Goal: Information Seeking & Learning: Check status

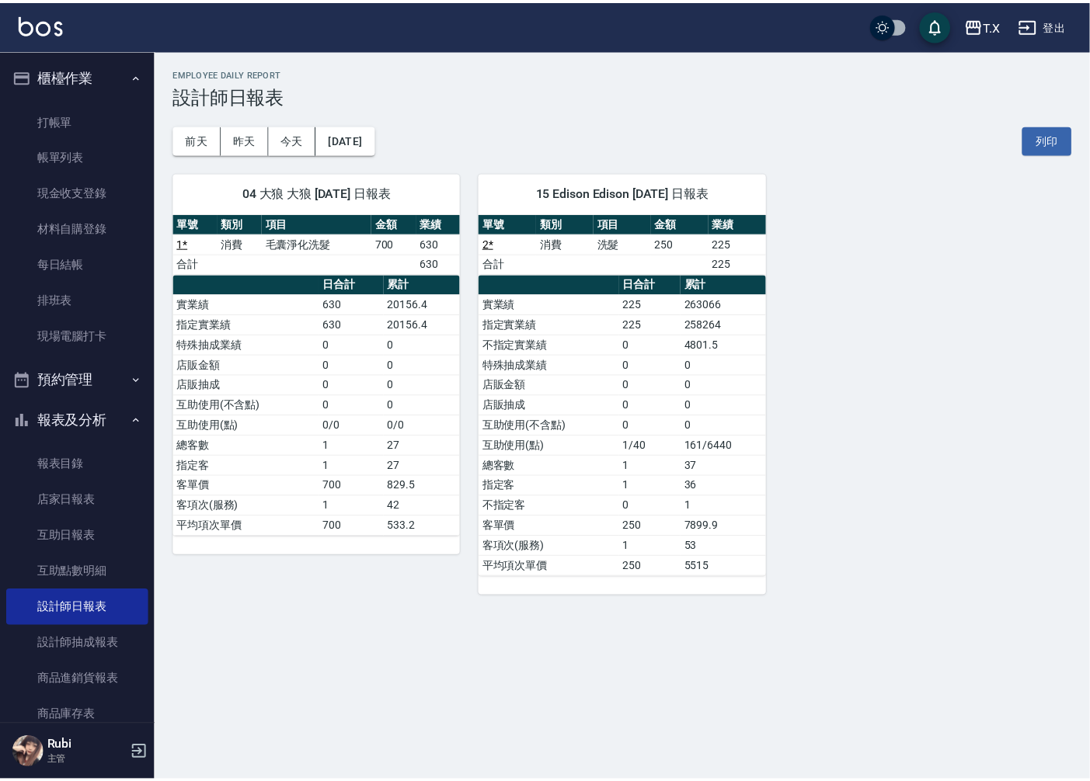
scroll to position [265, 0]
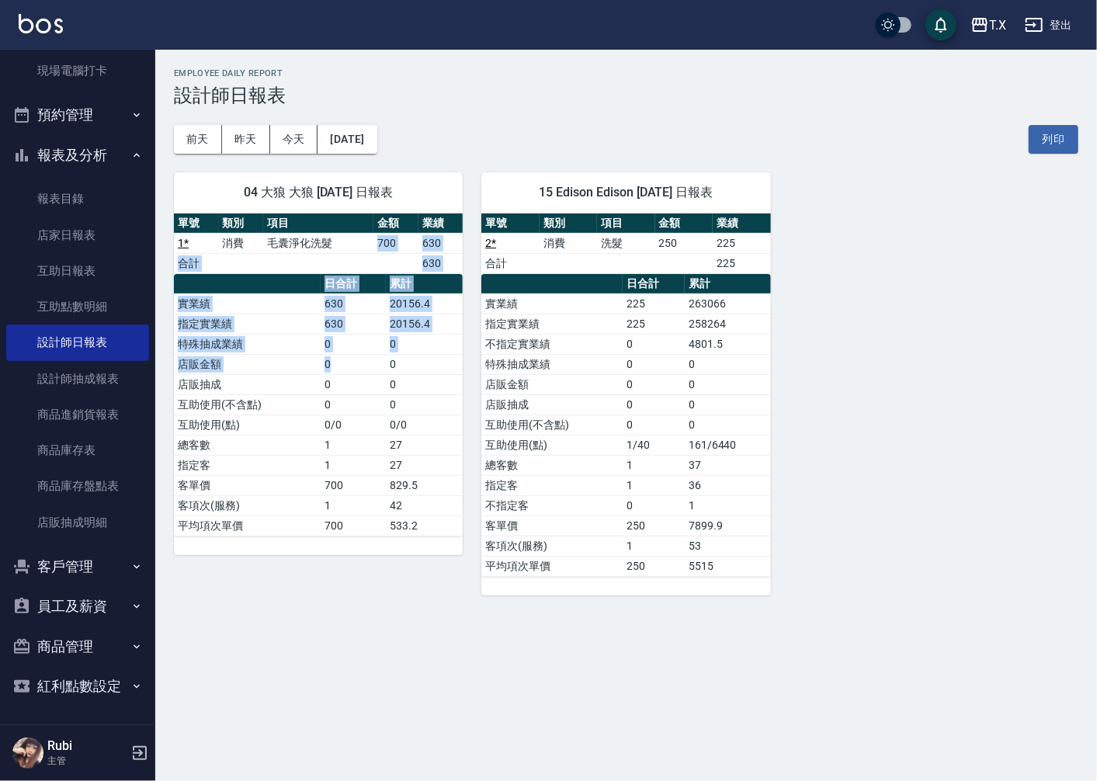
drag, startPoint x: 350, startPoint y: 244, endPoint x: 377, endPoint y: 421, distance: 179.1
click at [381, 412] on div "單號 類別 項目 金額 業績 1 * 消費 毛囊淨化洗髮 700 630 合計 630 日合計 累計 實業績 630 20156.4 指定實業績 630 20…" at bounding box center [318, 375] width 289 height 323
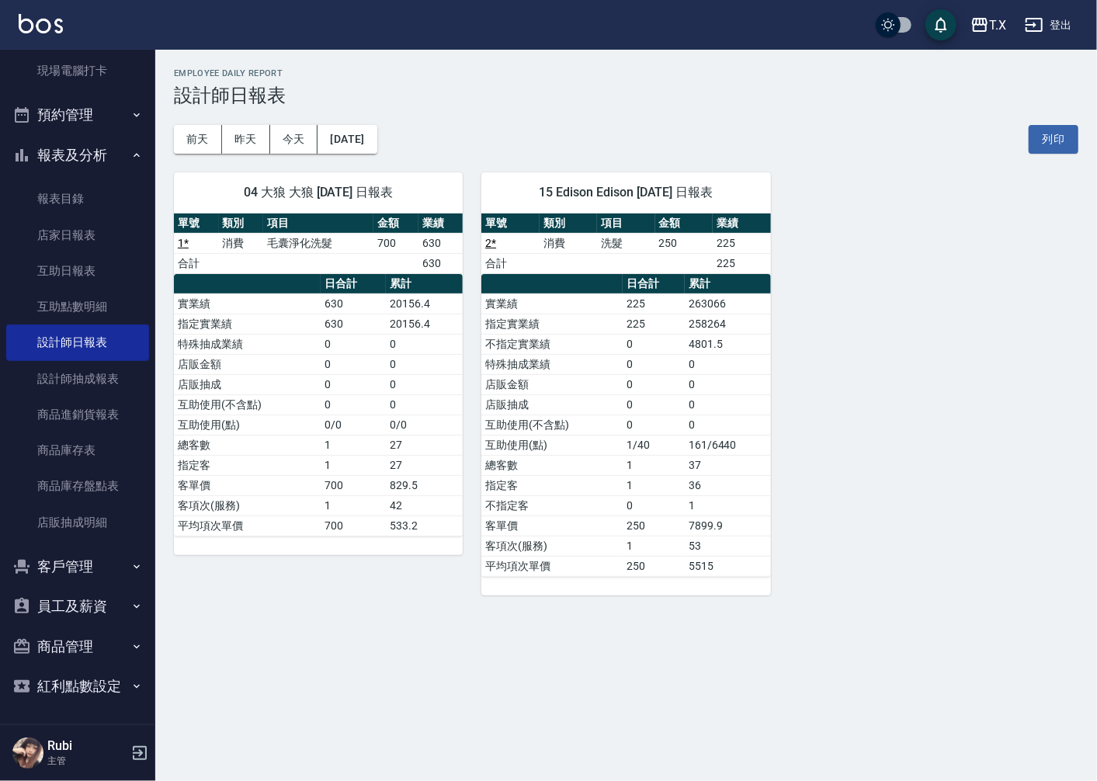
drag, startPoint x: 376, startPoint y: 514, endPoint x: 355, endPoint y: 483, distance: 37.5
click at [361, 494] on tbody "實業績 630 20156.4 指定實業績 630 20156.4 特殊抽成業績 0 0 店販金額 0 0 店販抽成 0 0 互助使用(不含點) 0 0 互助…" at bounding box center [318, 415] width 289 height 242
drag, startPoint x: 324, startPoint y: 354, endPoint x: 343, endPoint y: 429, distance: 77.8
click at [342, 418] on tbody "實業績 630 20156.4 指定實業績 630 20156.4 特殊抽成業績 0 0 店販金額 0 0 店販抽成 0 0 互助使用(不含點) 0 0 互助…" at bounding box center [318, 415] width 289 height 242
click at [344, 437] on td "1" at bounding box center [353, 445] width 65 height 20
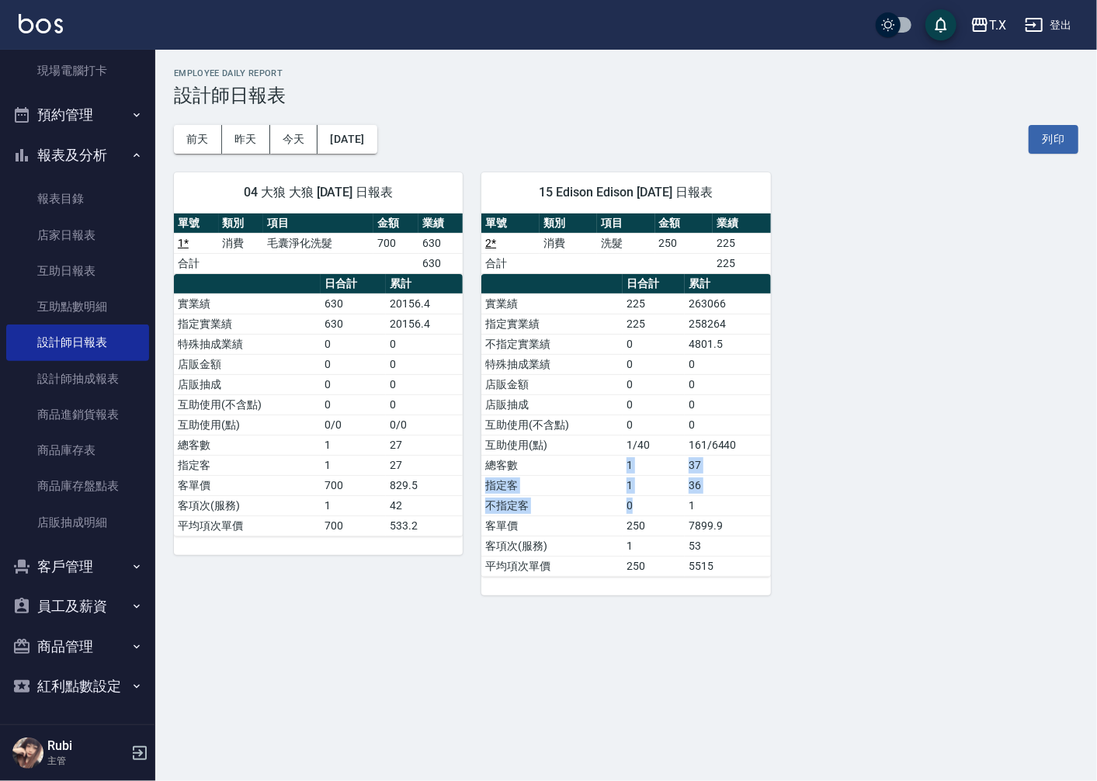
drag, startPoint x: 649, startPoint y: 493, endPoint x: 611, endPoint y: 415, distance: 87.2
click at [624, 449] on tbody "實業績 225 263066 指定實業績 225 258264 不指定實業績 0 4801.5 特殊抽成業績 0 0 店販金額 0 0 店販抽成 0 0 互助…" at bounding box center [625, 435] width 289 height 283
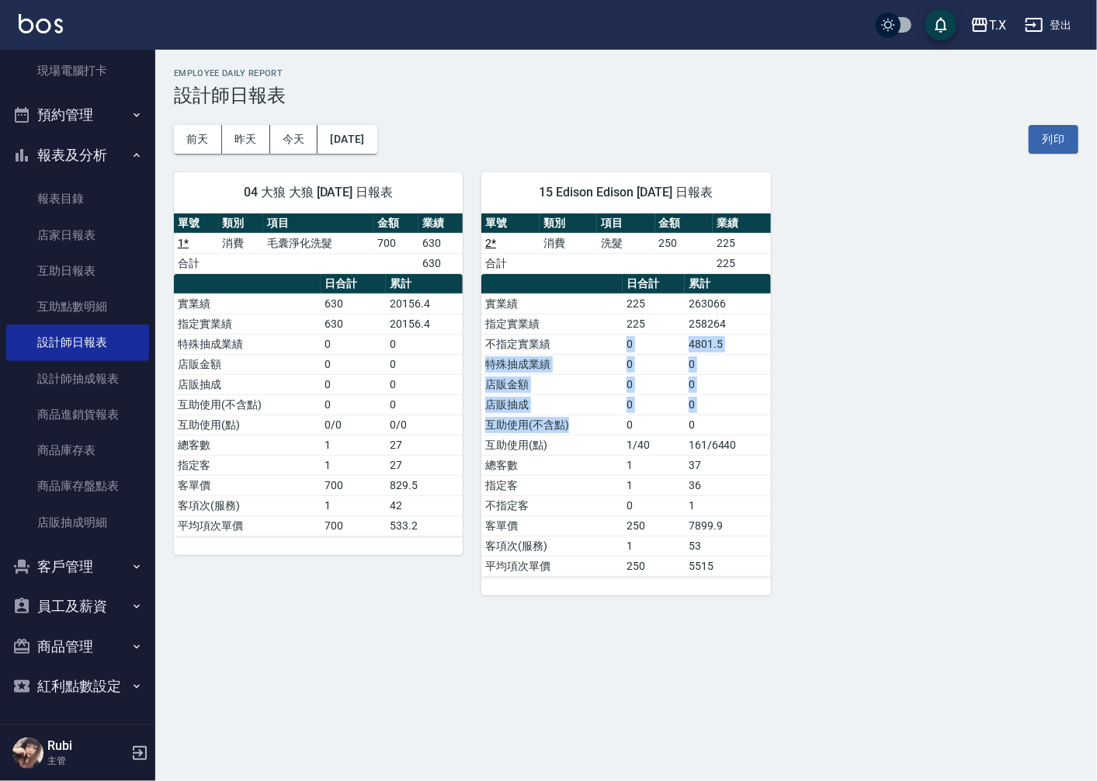
drag, startPoint x: 593, startPoint y: 340, endPoint x: 616, endPoint y: 519, distance: 180.1
click at [609, 464] on tbody "實業績 225 263066 指定實業績 225 258264 不指定實業績 0 4801.5 特殊抽成業績 0 0 店販金額 0 0 店販抽成 0 0 互助…" at bounding box center [625, 435] width 289 height 283
drag, startPoint x: 616, startPoint y: 528, endPoint x: 607, endPoint y: 494, distance: 35.2
click at [613, 510] on tbody "實業績 225 263066 指定實業績 225 258264 不指定實業績 0 4801.5 特殊抽成業績 0 0 店販金額 0 0 店販抽成 0 0 互助…" at bounding box center [625, 435] width 289 height 283
drag, startPoint x: 607, startPoint y: 494, endPoint x: 583, endPoint y: 388, distance: 108.3
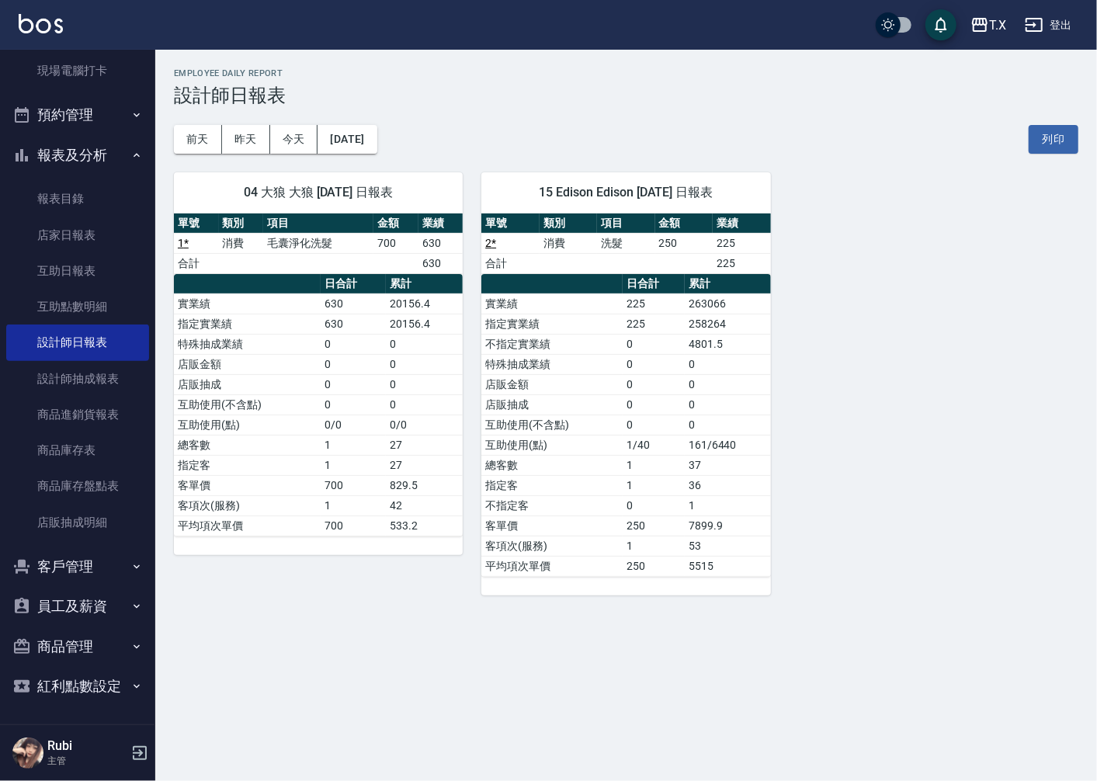
click at [600, 439] on tbody "實業績 225 263066 指定實業績 225 258264 不指定實業績 0 4801.5 特殊抽成業績 0 0 店販金額 0 0 店販抽成 0 0 互助…" at bounding box center [625, 435] width 289 height 283
drag, startPoint x: 577, startPoint y: 369, endPoint x: 600, endPoint y: 469, distance: 102.7
click at [596, 440] on tbody "實業績 225 263066 指定實業績 225 258264 不指定實業績 0 4801.5 特殊抽成業績 0 0 店販金額 0 0 店販抽成 0 0 互助…" at bounding box center [625, 435] width 289 height 283
click at [600, 472] on td "總客數" at bounding box center [551, 465] width 141 height 20
click at [256, 136] on button "昨天" at bounding box center [246, 139] width 48 height 29
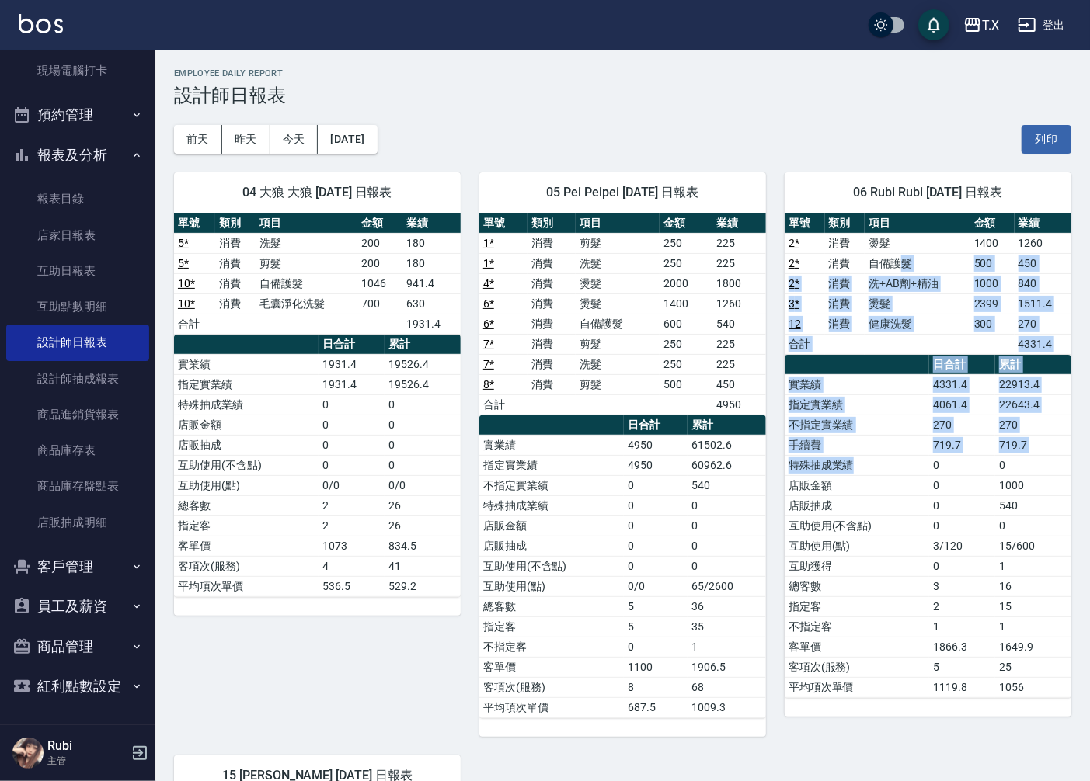
drag, startPoint x: 902, startPoint y: 261, endPoint x: 954, endPoint y: 554, distance: 298.0
click at [924, 502] on div "單號 類別 項目 金額 業績 2 * 消費 燙髮 1400 1260 2 * 消費 自備護髮 500 450 2 * 消費 洗+AB劑+精油 1000 840…" at bounding box center [927, 456] width 287 height 485
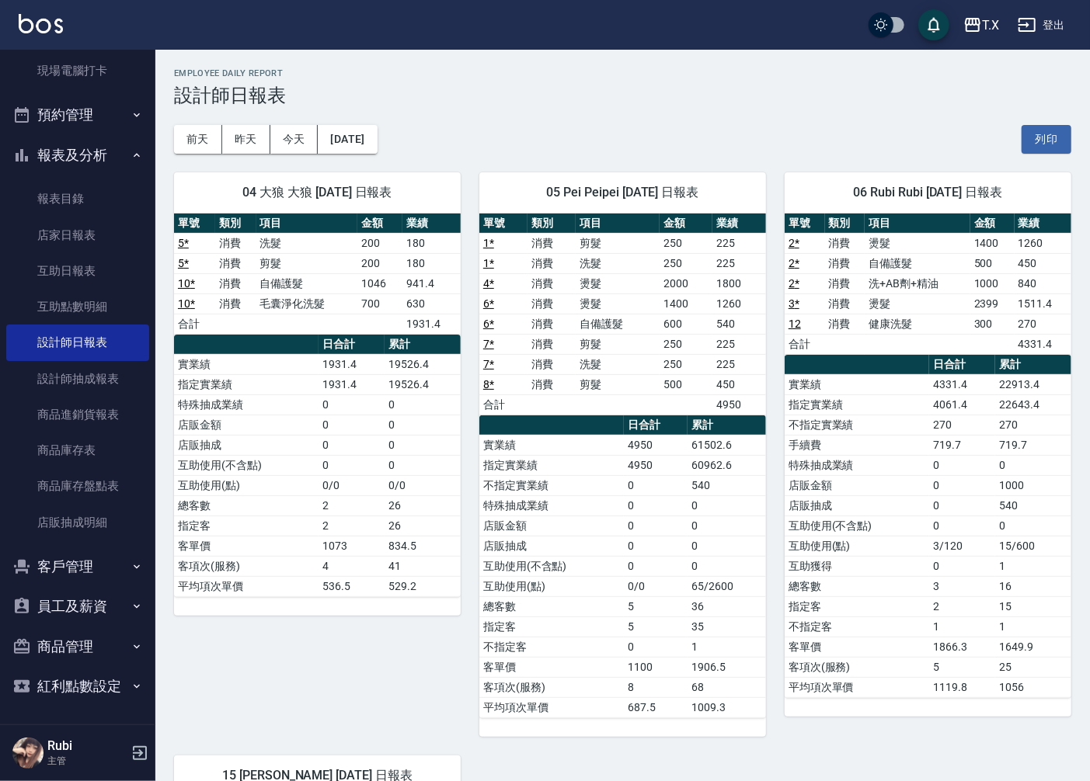
drag, startPoint x: 955, startPoint y: 557, endPoint x: 934, endPoint y: 509, distance: 51.8
click at [951, 540] on tbody "實業績 4331.4 22913.4 指定實業績 4061.4 22643.4 不指定實業績 270 270 手續費 719.7 719.7 特殊抽成業績 0…" at bounding box center [927, 535] width 287 height 323
drag, startPoint x: 934, startPoint y: 506, endPoint x: 927, endPoint y: 399, distance: 106.6
click at [933, 443] on tbody "實業績 4331.4 22913.4 指定實業績 4061.4 22643.4 不指定實業績 270 270 手續費 719.7 719.7 特殊抽成業績 0…" at bounding box center [927, 535] width 287 height 323
drag, startPoint x: 920, startPoint y: 339, endPoint x: 984, endPoint y: 505, distance: 178.0
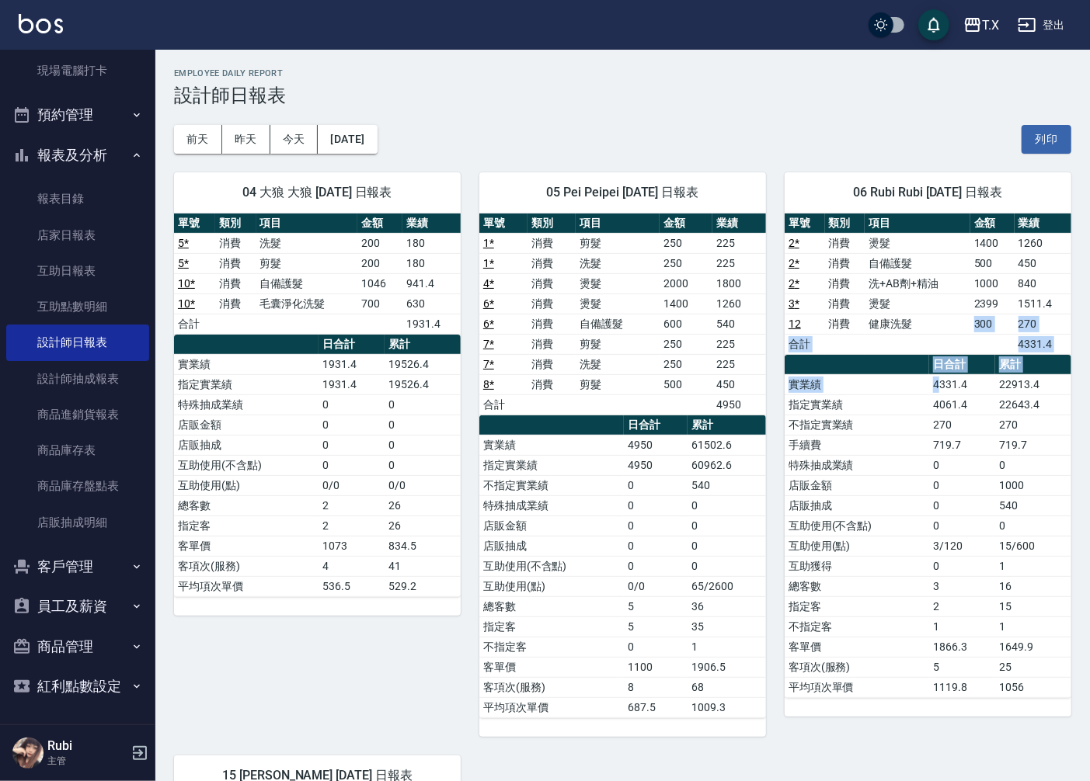
click at [975, 471] on div "單號 類別 項目 金額 業績 2 * 消費 燙髮 1400 1260 2 * 消費 自備護髮 500 450 2 * 消費 洗+AB劑+精油 1000 840…" at bounding box center [927, 456] width 287 height 485
drag, startPoint x: 980, startPoint y: 546, endPoint x: 964, endPoint y: 515, distance: 35.1
click at [973, 536] on tbody "實業績 4331.4 22913.4 指定實業績 4061.4 22643.4 不指定實業績 270 270 手續費 719.7 719.7 特殊抽成業績 0…" at bounding box center [927, 535] width 287 height 323
drag, startPoint x: 964, startPoint y: 515, endPoint x: 951, endPoint y: 426, distance: 90.2
click at [959, 463] on tbody "實業績 4331.4 22913.4 指定實業績 4061.4 22643.4 不指定實業績 270 270 手續費 719.7 719.7 特殊抽成業績 0…" at bounding box center [927, 535] width 287 height 323
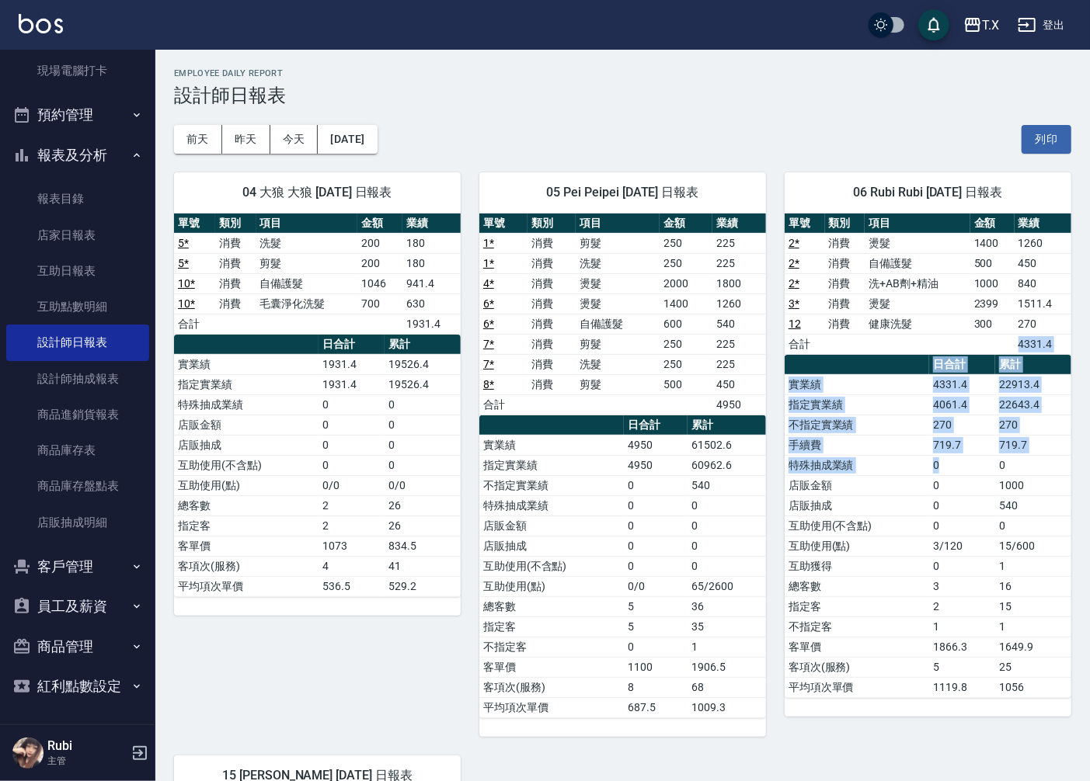
drag, startPoint x: 937, startPoint y: 335, endPoint x: 965, endPoint y: 479, distance: 147.3
click at [965, 474] on div "單號 類別 項目 金額 業績 2 * 消費 燙髮 1400 1260 2 * 消費 自備護髮 500 450 2 * 消費 洗+AB劑+精油 1000 840…" at bounding box center [927, 456] width 287 height 485
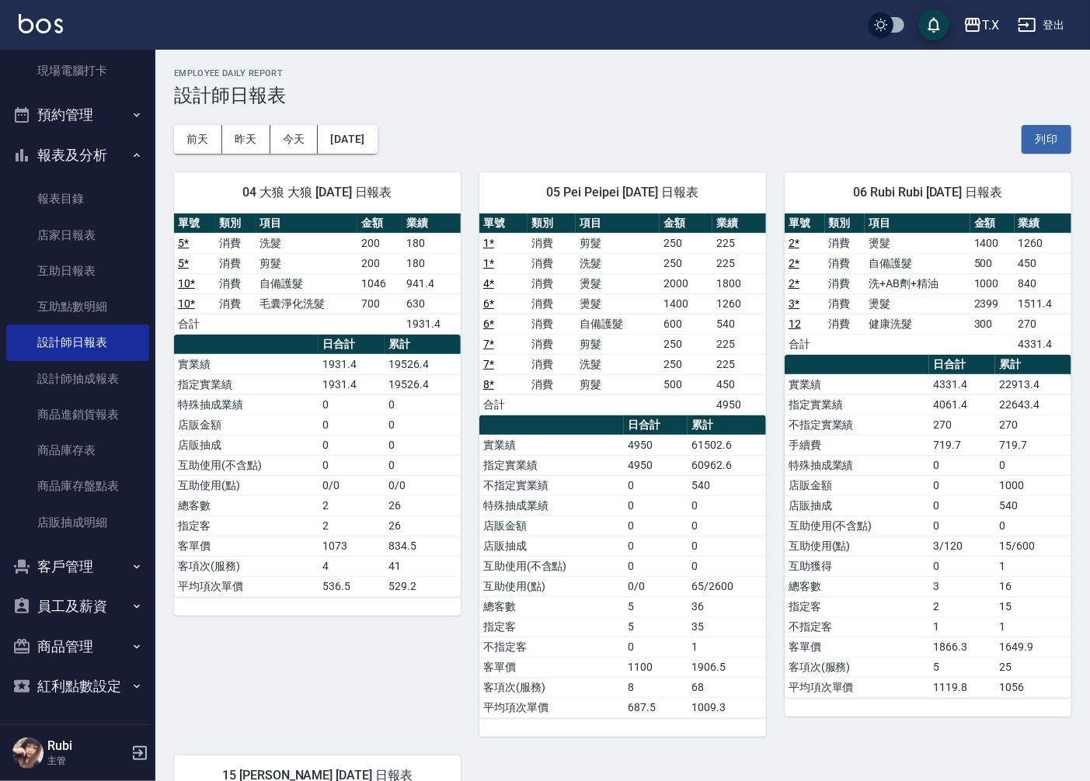
drag, startPoint x: 965, startPoint y: 530, endPoint x: 955, endPoint y: 519, distance: 14.8
click at [955, 519] on td "0" at bounding box center [962, 526] width 66 height 20
drag, startPoint x: 951, startPoint y: 491, endPoint x: 940, endPoint y: 406, distance: 85.4
click at [946, 435] on tbody "實業績 4331.4 22913.4 指定實業績 4061.4 22643.4 不指定實業績 270 270 手續費 719.7 719.7 特殊抽成業績 0…" at bounding box center [927, 535] width 287 height 323
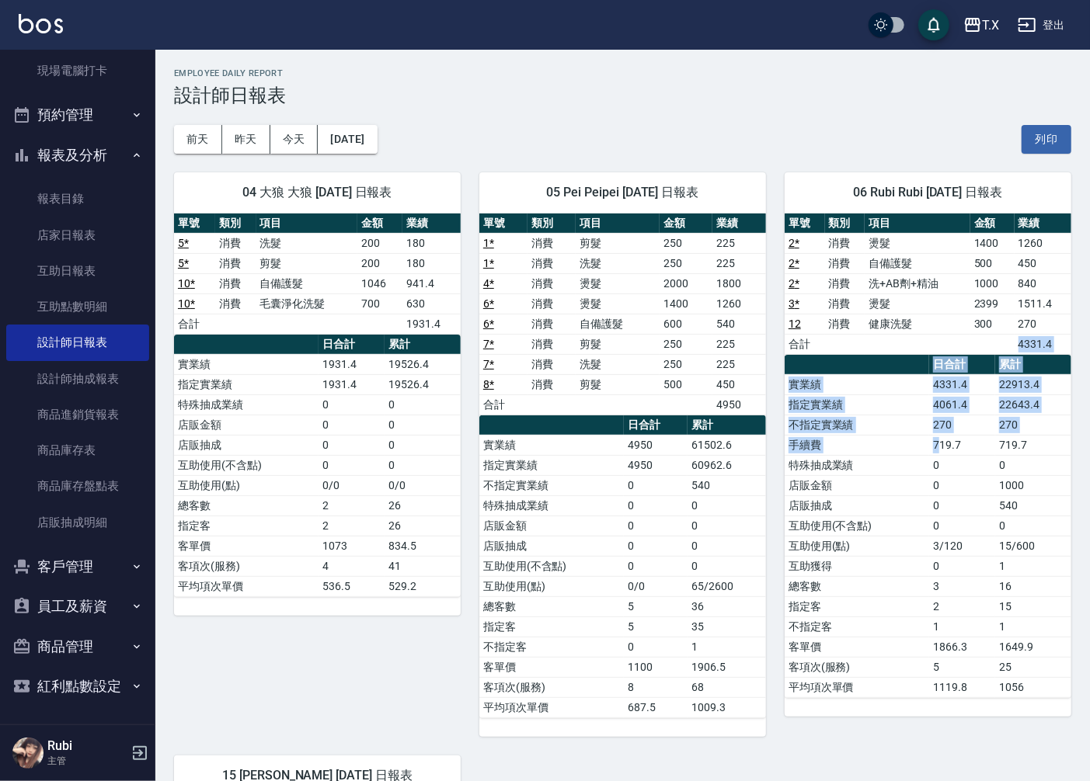
drag, startPoint x: 924, startPoint y: 348, endPoint x: 961, endPoint y: 526, distance: 181.5
click at [952, 471] on div "單號 類別 項目 金額 業績 2 * 消費 燙髮 1400 1260 2 * 消費 自備護髮 500 450 2 * 消費 洗+AB劑+精油 1000 840…" at bounding box center [927, 456] width 287 height 485
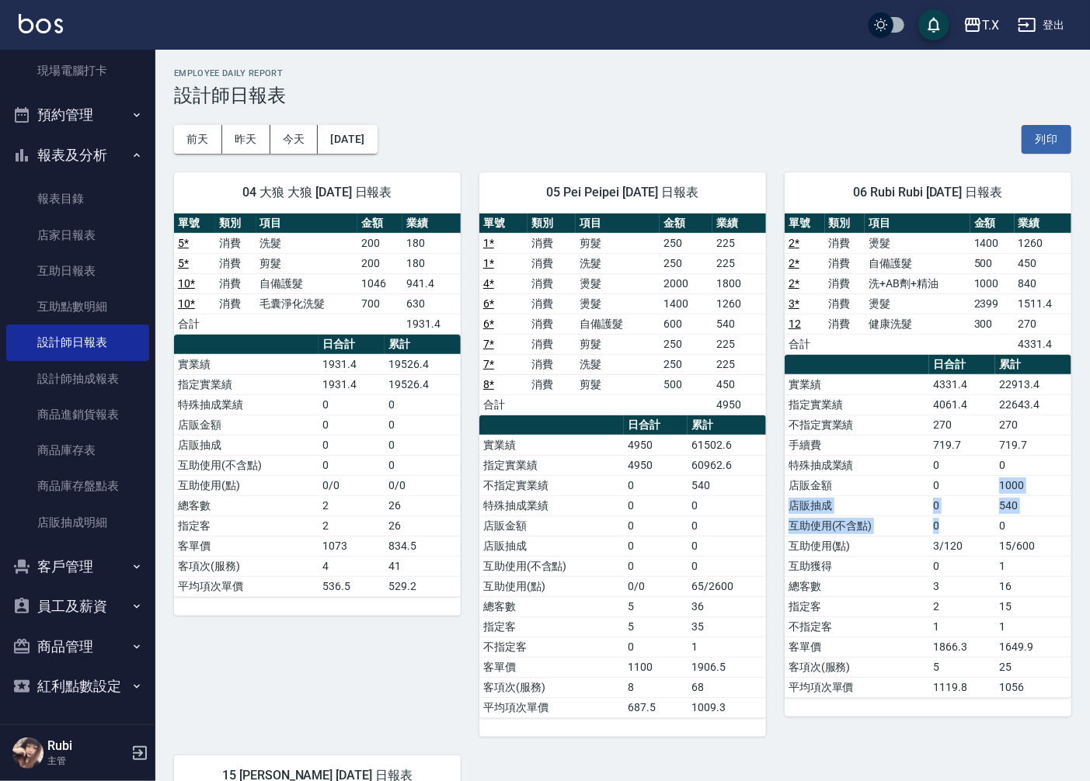
drag, startPoint x: 960, startPoint y: 529, endPoint x: 933, endPoint y: 466, distance: 68.2
click at [937, 474] on tbody "實業績 4331.4 22913.4 指定實業績 4061.4 22643.4 不指定實業績 270 270 手續費 719.7 719.7 特殊抽成業績 0…" at bounding box center [927, 535] width 287 height 323
drag, startPoint x: 933, startPoint y: 460, endPoint x: 884, endPoint y: 339, distance: 130.6
click at [917, 423] on tbody "實業績 4331.4 22913.4 指定實業績 4061.4 22643.4 不指定實業績 270 270 手續費 719.7 719.7 特殊抽成業績 0…" at bounding box center [927, 535] width 287 height 323
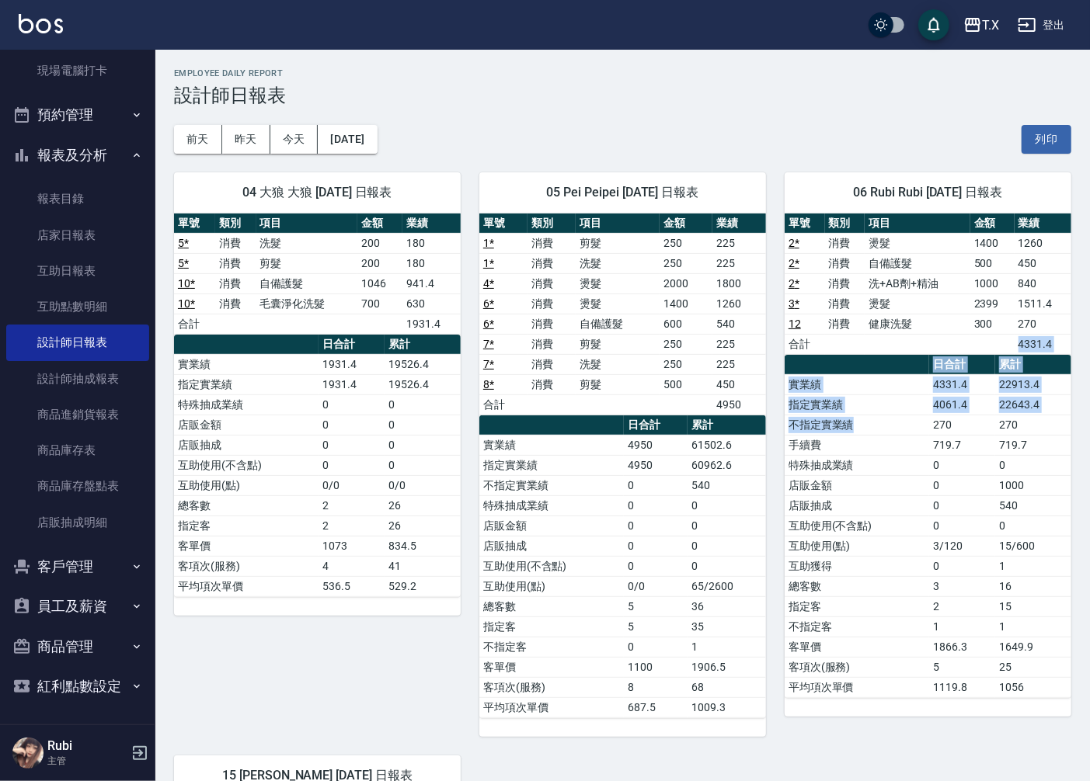
drag, startPoint x: 895, startPoint y: 378, endPoint x: 949, endPoint y: 500, distance: 133.2
click at [936, 457] on div "單號 類別 項目 金額 業績 2 * 消費 燙髮 1400 1260 2 * 消費 自備護髮 500 450 2 * 消費 洗+AB劑+精油 1000 840…" at bounding box center [927, 456] width 287 height 485
drag, startPoint x: 949, startPoint y: 500, endPoint x: 955, endPoint y: 524, distance: 24.9
click at [957, 518] on tbody "實業績 4331.4 22913.4 指定實業績 4061.4 22643.4 不指定實業績 270 270 手續費 719.7 719.7 特殊抽成業績 0…" at bounding box center [927, 535] width 287 height 323
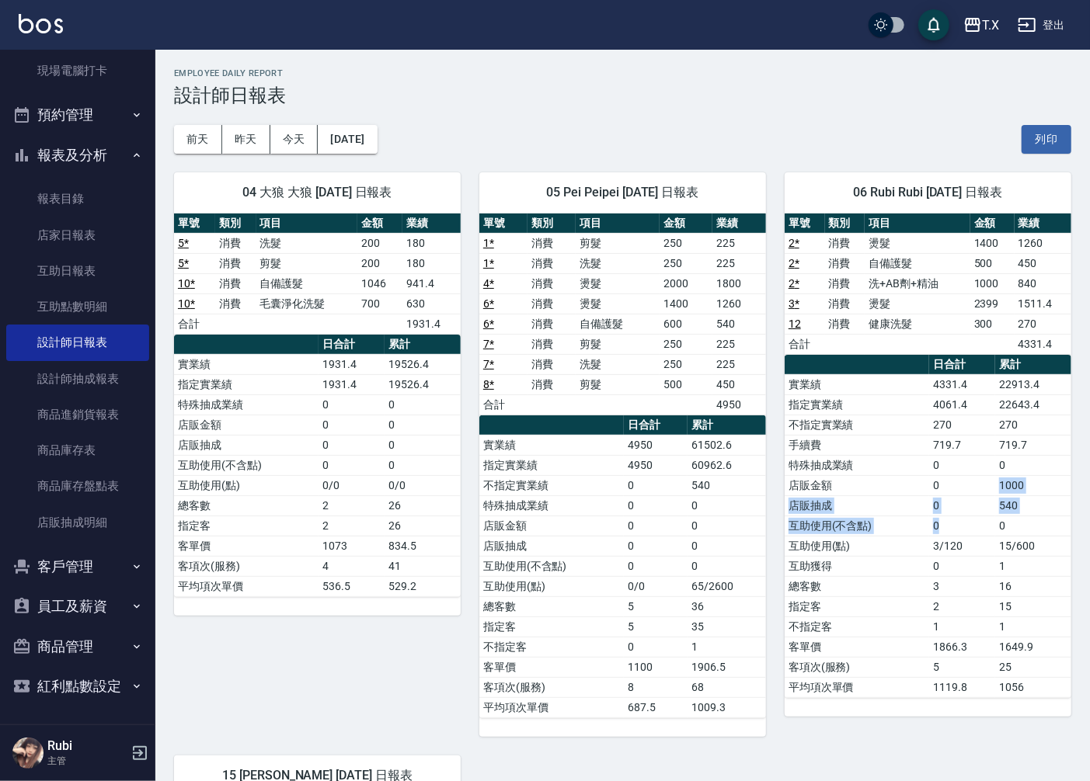
click at [955, 525] on td "0" at bounding box center [962, 526] width 66 height 20
drag, startPoint x: 955, startPoint y: 525, endPoint x: 940, endPoint y: 514, distance: 18.3
click at [951, 520] on td "0" at bounding box center [962, 526] width 66 height 20
drag, startPoint x: 919, startPoint y: 455, endPoint x: 909, endPoint y: 420, distance: 36.6
click at [911, 436] on tbody "實業績 4331.4 22913.4 指定實業績 4061.4 22643.4 不指定實業績 270 270 手續費 719.7 719.7 特殊抽成業績 0…" at bounding box center [927, 535] width 287 height 323
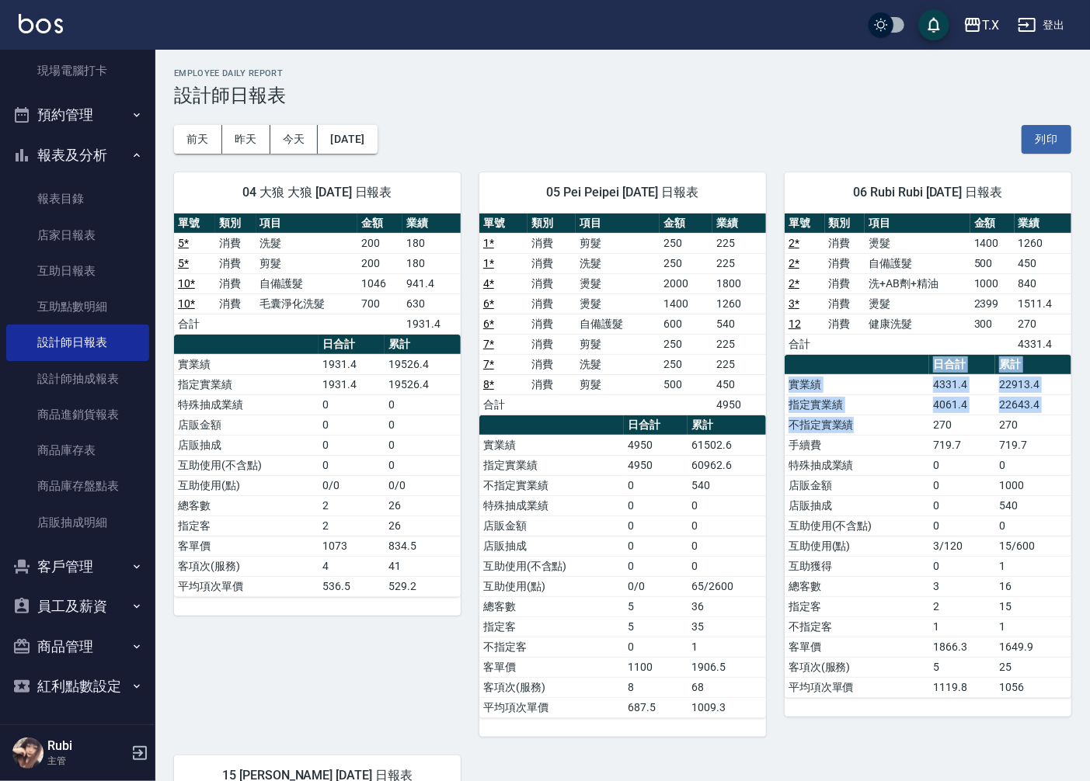
drag, startPoint x: 906, startPoint y: 401, endPoint x: 874, endPoint y: 319, distance: 88.5
click at [880, 344] on div "單號 類別 項目 金額 業績 2 * 消費 燙髮 1400 1260 2 * 消費 自備護髮 500 450 2 * 消費 洗+AB劑+精油 1000 840…" at bounding box center [927, 456] width 287 height 485
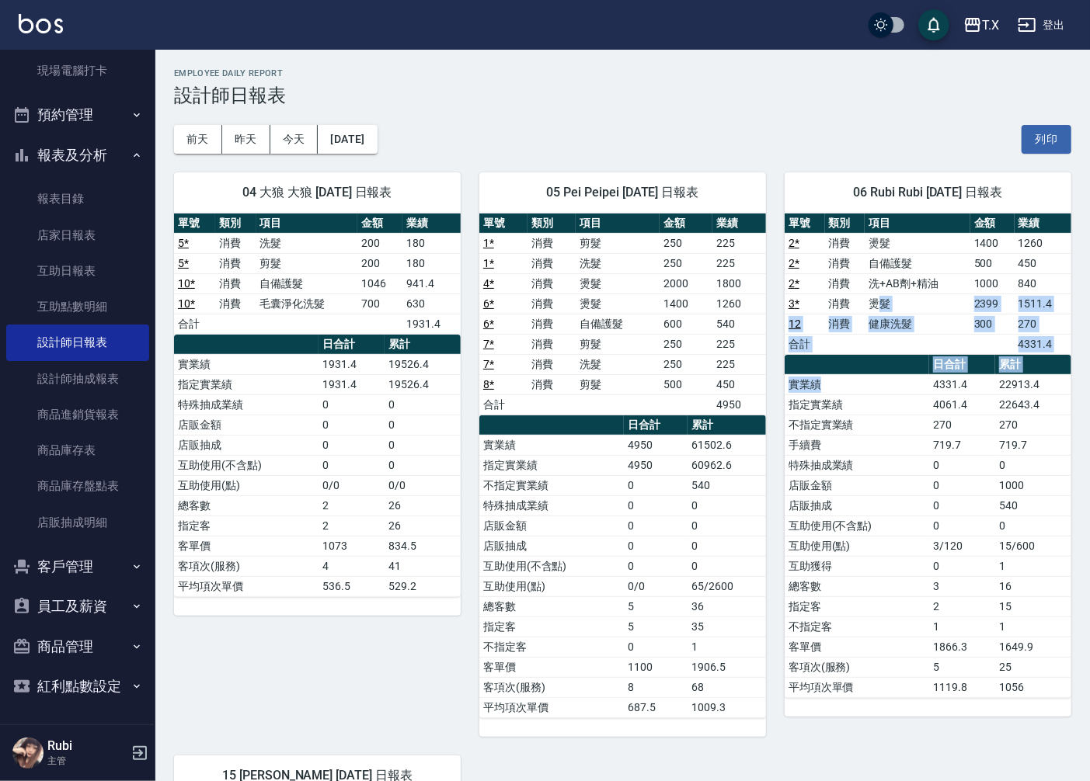
drag, startPoint x: 874, startPoint y: 306, endPoint x: 928, endPoint y: 474, distance: 176.1
click at [909, 397] on div "單號 類別 項目 金額 業績 2 * 消費 燙髮 1400 1260 2 * 消費 自備護髮 500 450 2 * 消費 洗+AB劑+精油 1000 840…" at bounding box center [927, 456] width 287 height 485
click at [928, 482] on td "店販金額" at bounding box center [856, 485] width 144 height 20
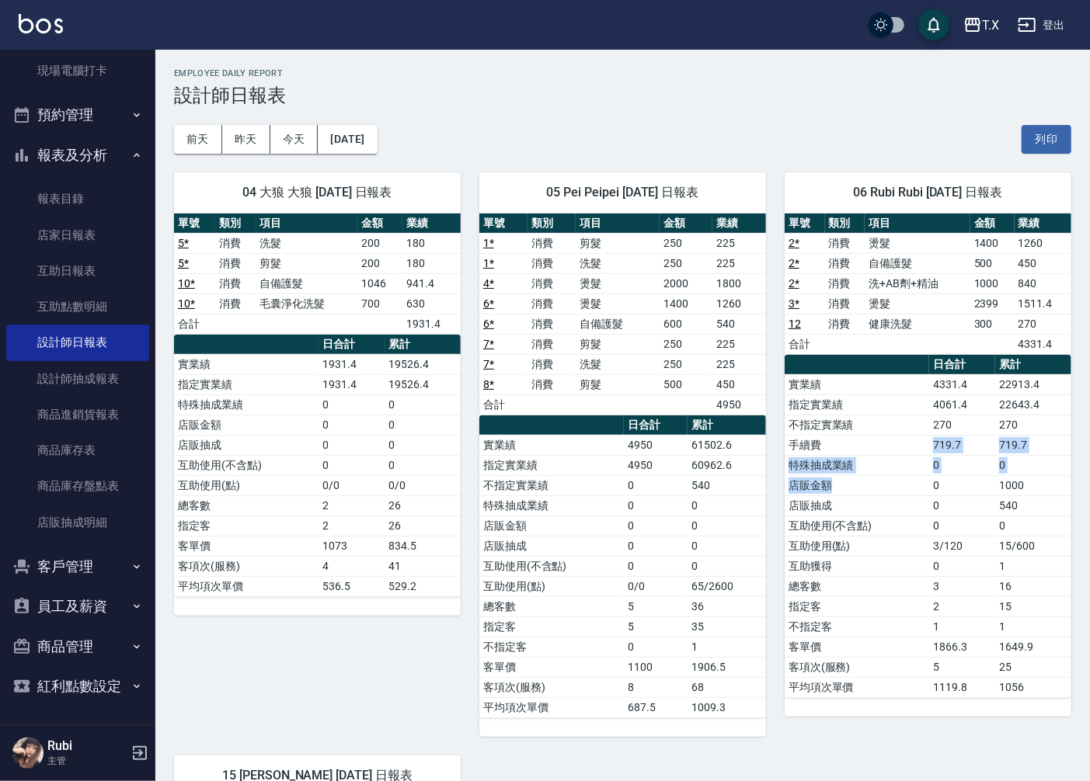
drag, startPoint x: 920, startPoint y: 462, endPoint x: 910, endPoint y: 433, distance: 31.2
click at [912, 438] on tbody "實業績 4331.4 22913.4 指定實業績 4061.4 22643.4 不指定實業績 270 270 手續費 719.7 719.7 特殊抽成業績 0…" at bounding box center [927, 535] width 287 height 323
drag, startPoint x: 906, startPoint y: 408, endPoint x: 864, endPoint y: 307, distance: 110.3
click at [904, 382] on tbody "實業績 4331.4 22913.4 指定實業績 4061.4 22643.4 不指定實業績 270 270 手續費 719.7 719.7 特殊抽成業績 0…" at bounding box center [927, 535] width 287 height 323
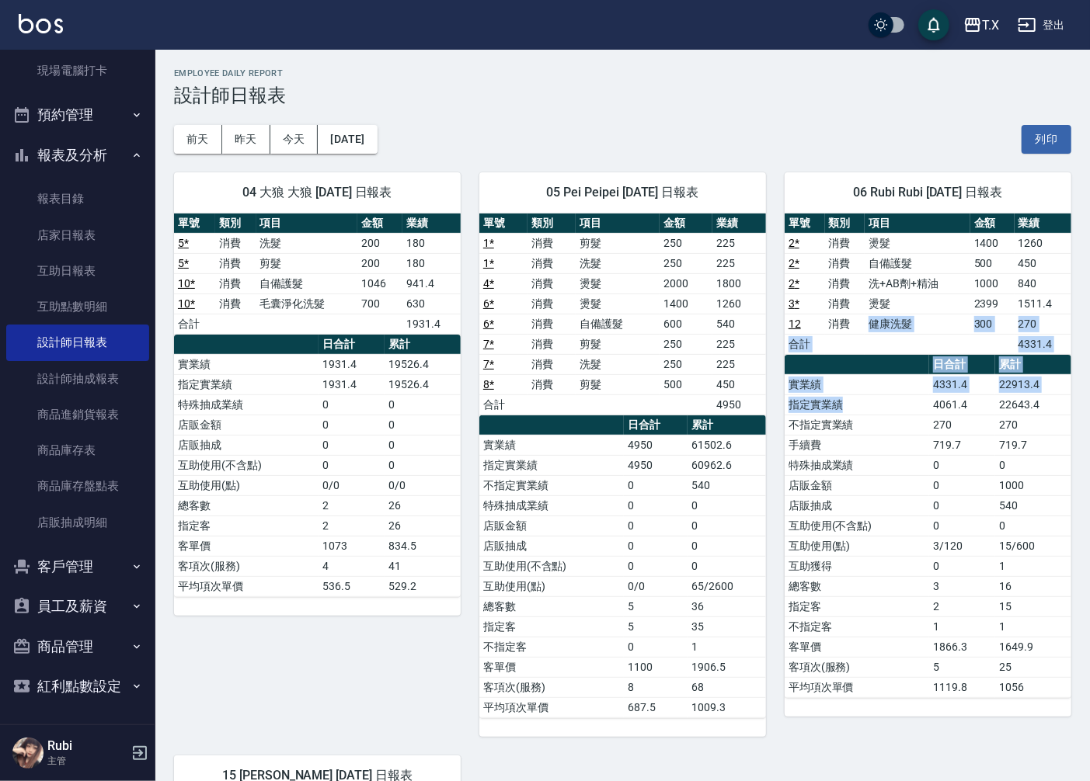
drag, startPoint x: 867, startPoint y: 318, endPoint x: 910, endPoint y: 454, distance: 142.7
click at [907, 441] on div "單號 類別 項目 金額 業績 2 * 消費 燙髮 1400 1260 2 * 消費 自備護髮 500 450 2 * 消費 洗+AB劑+精油 1000 840…" at bounding box center [927, 456] width 287 height 485
drag, startPoint x: 926, startPoint y: 538, endPoint x: 922, endPoint y: 522, distance: 16.8
click at [926, 539] on td "互助使用(點)" at bounding box center [856, 546] width 144 height 20
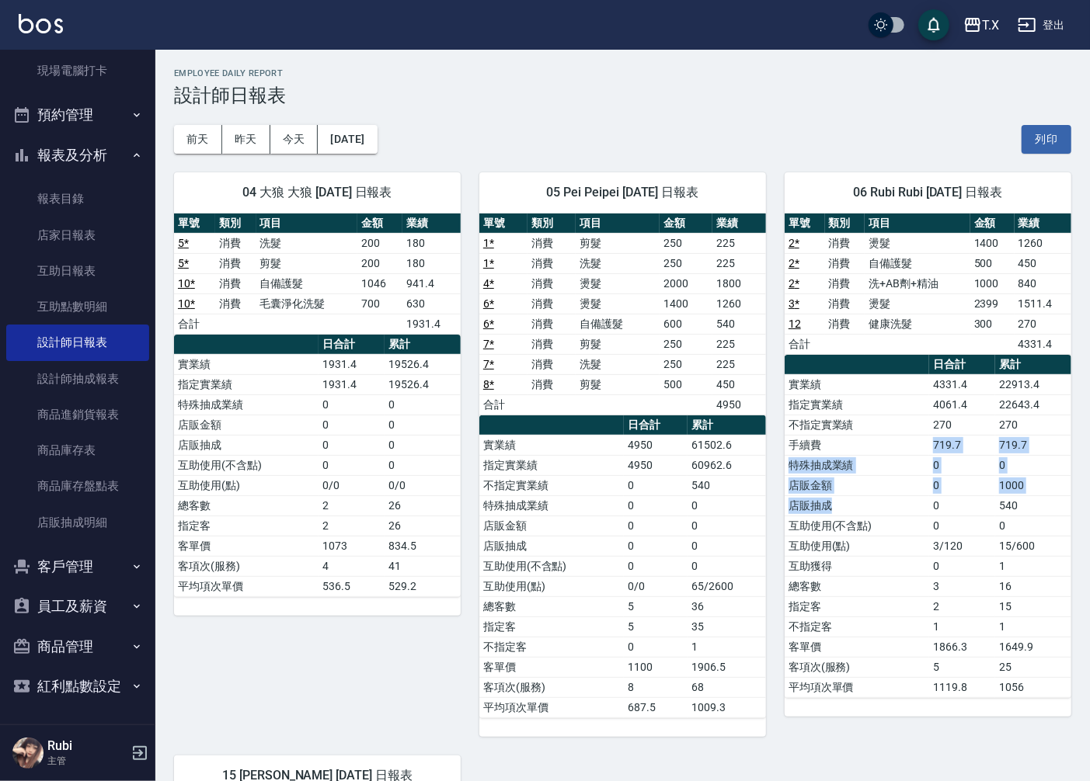
drag
click at [902, 448] on tbody "實業績 4331.4 22913.4 指定實業績 4061.4 22643.4 不指定實業績 270 270 手續費 719.7 719.7 特殊抽成業績 0…" at bounding box center [927, 535] width 287 height 323
click at [895, 368] on table "日合計 累計 實業績 4331.4 22913.4 指定實業績 4061.4 22643.4 不指定實業績 270 270 手續費 719.7 719.7 特…" at bounding box center [927, 526] width 287 height 343
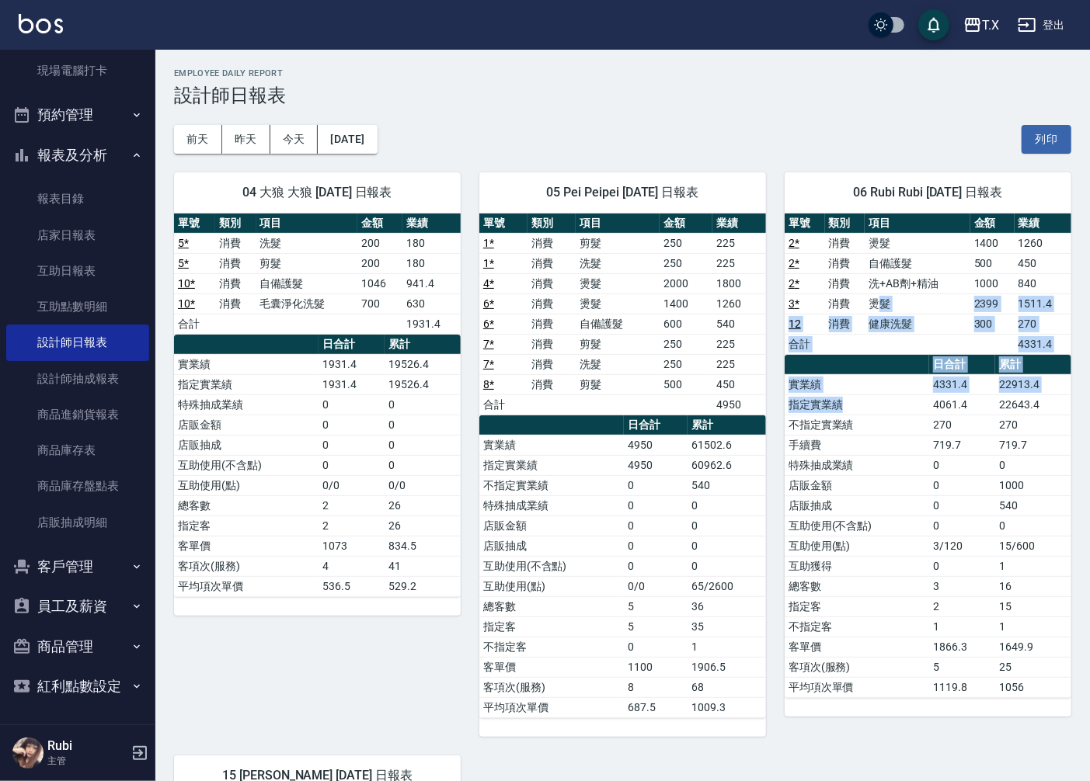
click at [928, 482] on div "單號 類別 項目 金額 業績 2 * 消費 燙髮 1400 1260 2 * 消費 自備護髮 500 450 2 * 消費 洗+AB劑+精油 1000 840…" at bounding box center [927, 456] width 287 height 485
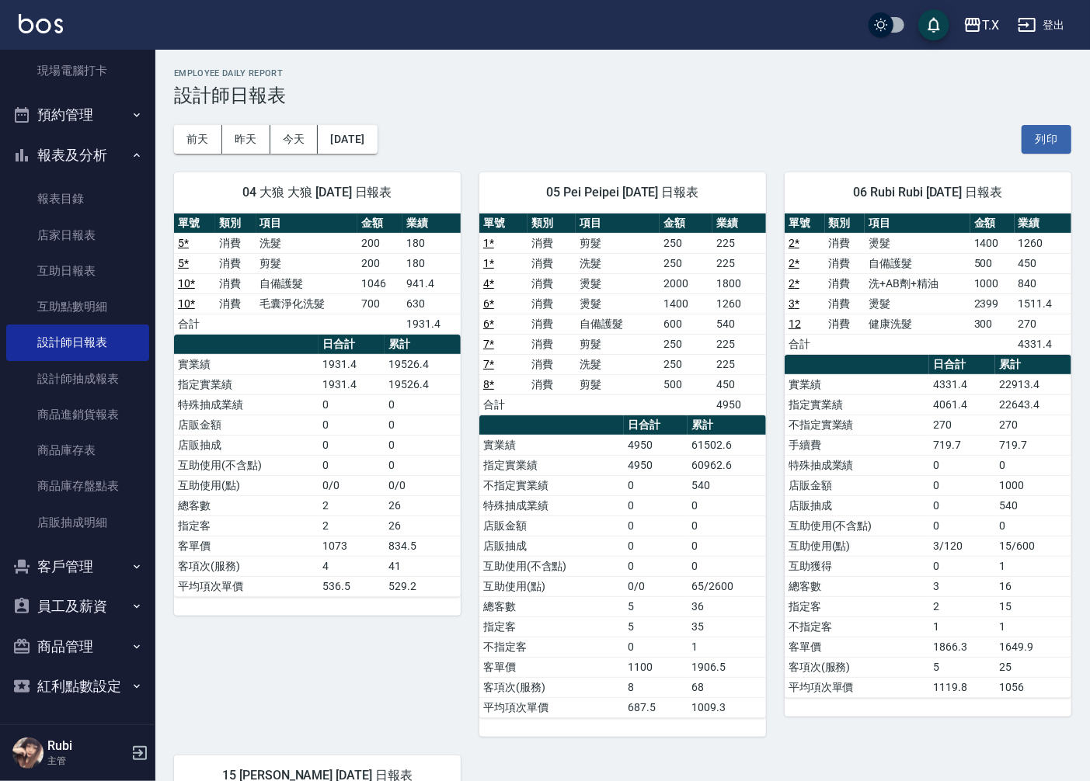
click at [957, 557] on td "0" at bounding box center [962, 566] width 66 height 20
click at [948, 468] on tbody "實業績 4331.4 22913.4 指定實業績 4061.4 22643.4 不指定實業績 270 270 手續費 719.7 719.7 特殊抽成業績 0…" at bounding box center [927, 535] width 287 height 323
click at [937, 475] on table "日合計 累計 實業績 4331.4 22913.4 指定實業績 4061.4 22643.4 不指定實業績 270 270 手續費 719.7 719.7 特…" at bounding box center [927, 526] width 287 height 343
click at [951, 527] on td "0" at bounding box center [962, 526] width 66 height 20
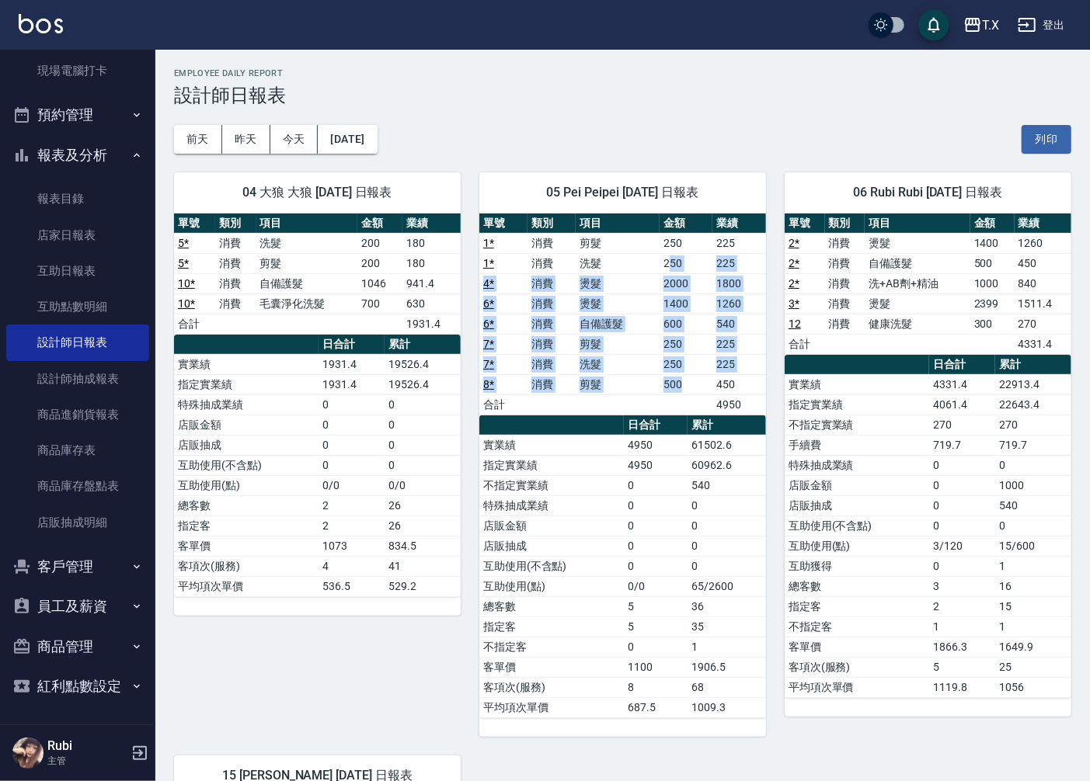
drag, startPoint x: 668, startPoint y: 270, endPoint x: 679, endPoint y: 405, distance: 135.6
click at [679, 401] on tbody "1 * 消費 剪髮 250 225 1 * 消費 洗髮 250 225 4 * 消費 燙髮 2000 1800 6 * 消費 燙髮 1400 1260 6 *…" at bounding box center [622, 324] width 287 height 182
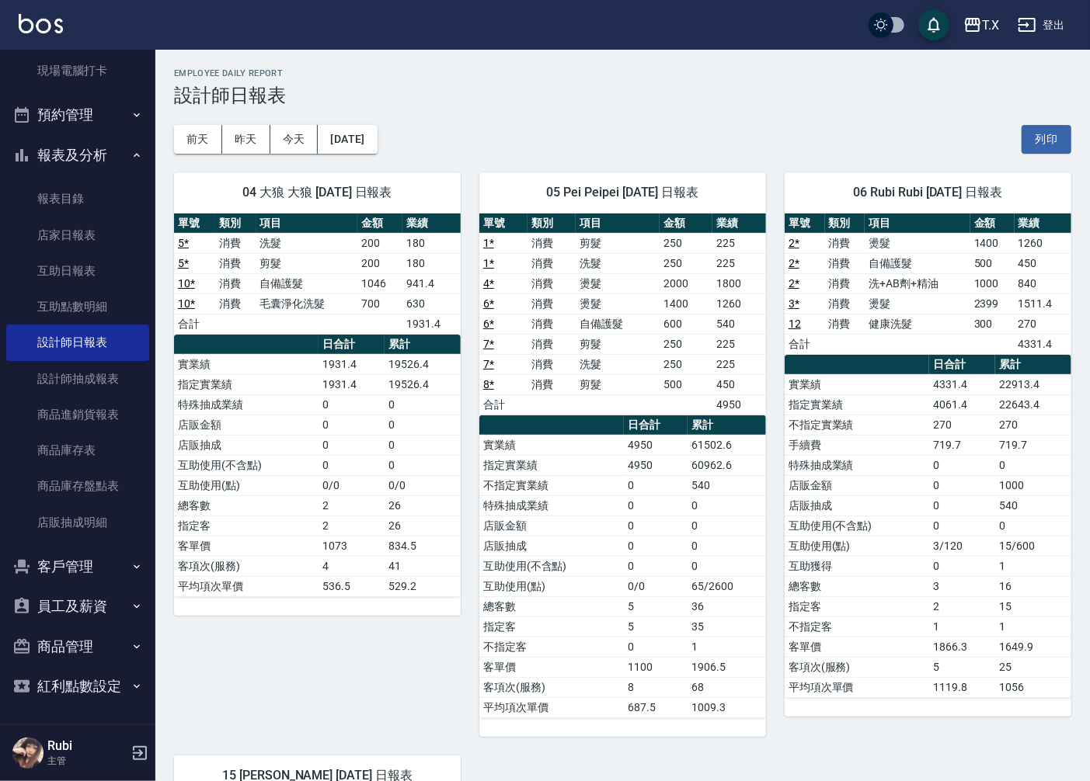
drag, startPoint x: 683, startPoint y: 523, endPoint x: 676, endPoint y: 467, distance: 56.3
click at [681, 507] on tbody "實業績 4950 61502.6 指定實業績 4950 60962.6 不指定實業績 0 540 特殊抽成業績 0 0 店販金額 0 0 店販抽成 0 0 互…" at bounding box center [622, 576] width 287 height 283
drag, startPoint x: 676, startPoint y: 467, endPoint x: 645, endPoint y: 356, distance: 116.3
click at [649, 376] on div "單號 類別 項目 金額 業績 1 * 消費 剪髮 250 225 1 * 消費 洗髮 250 225 4 * 消費 燙髮 2000 1800 6 * 消費 燙…" at bounding box center [622, 466] width 287 height 505
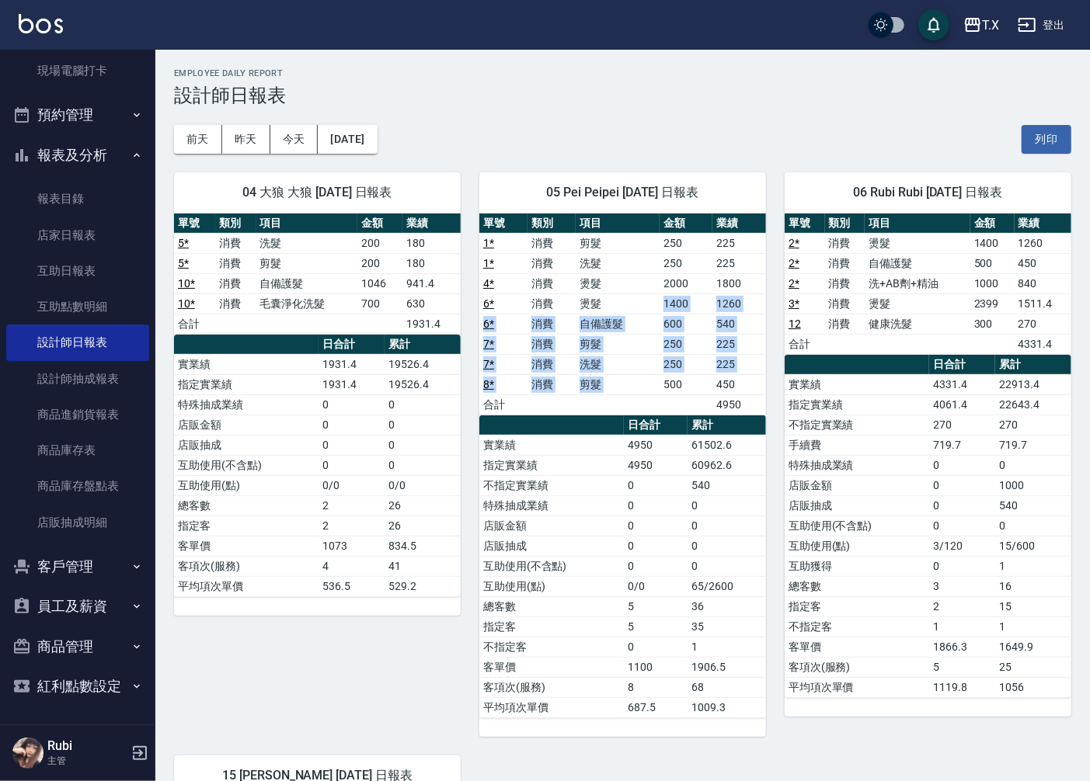
drag, startPoint x: 640, startPoint y: 321, endPoint x: 669, endPoint y: 453, distance: 134.3
click at [671, 436] on div "單號 類別 項目 金額 業績 1 * 消費 剪髮 250 225 1 * 消費 洗髮 250 225 4 * 消費 燙髮 2000 1800 6 * 消費 燙…" at bounding box center [622, 466] width 287 height 505
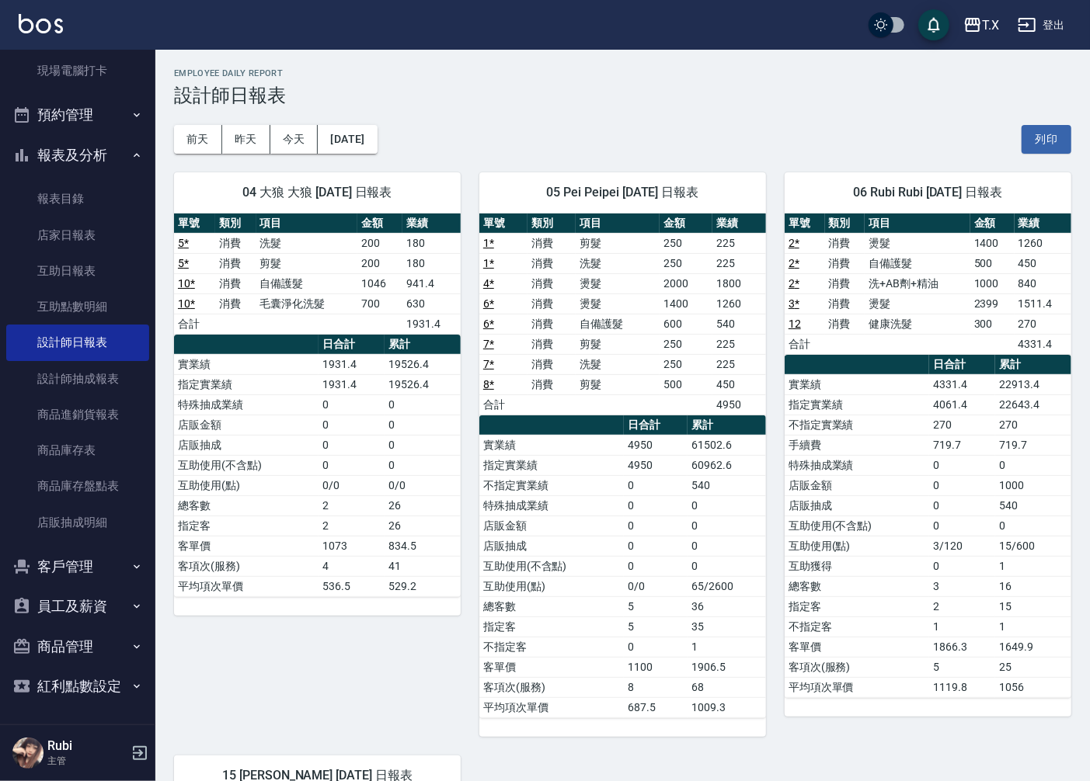
click at [662, 464] on td "4950" at bounding box center [656, 465] width 64 height 20
drag, startPoint x: 635, startPoint y: 294, endPoint x: 645, endPoint y: 398, distance: 104.5
click at [645, 397] on tbody "1 * 消費 剪髮 250 225 1 * 消費 洗髮 250 225 4 * 消費 燙髮 2000 1800 6 * 消費 燙髮 1400 1260 6 *…" at bounding box center [622, 324] width 287 height 182
drag, startPoint x: 657, startPoint y: 517, endPoint x: 640, endPoint y: 447, distance: 71.9
click at [648, 485] on tbody "實業績 4950 61502.6 指定實業績 4950 60962.6 不指定實業績 0 540 特殊抽成業績 0 0 店販金額 0 0 店販抽成 0 0 互…" at bounding box center [622, 576] width 287 height 283
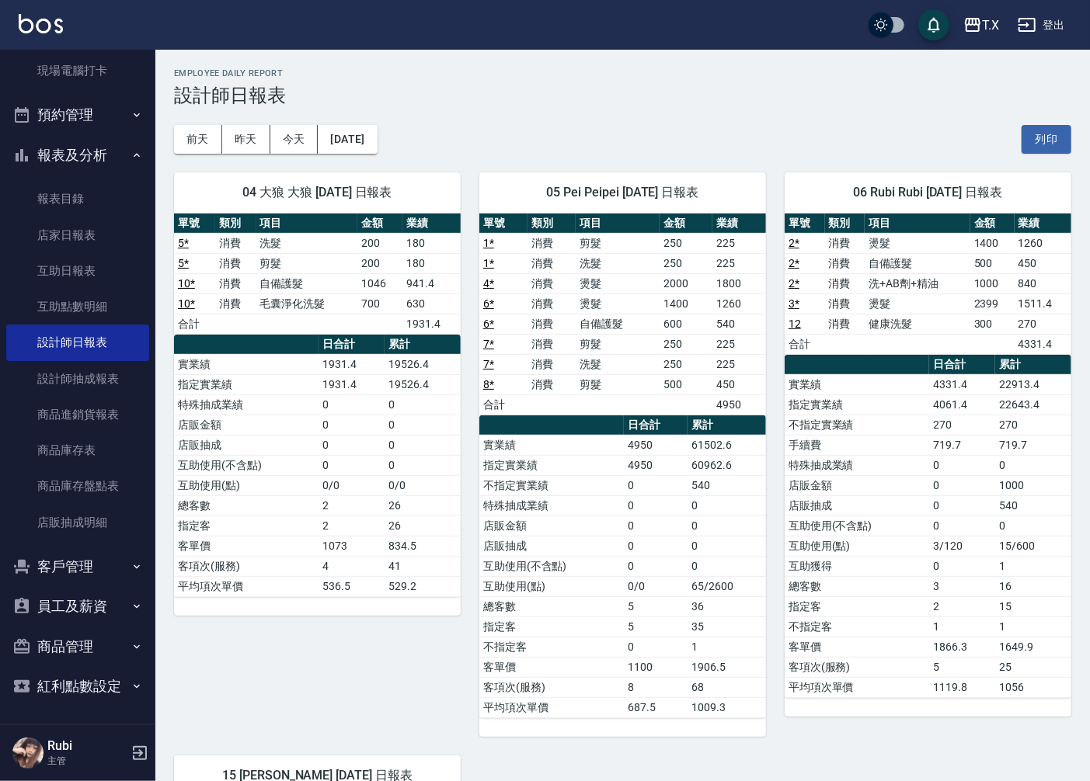
drag, startPoint x: 640, startPoint y: 447, endPoint x: 623, endPoint y: 387, distance: 62.9
click at [631, 410] on div "單號 類別 項目 金額 業績 1 * 消費 剪髮 250 225 1 * 消費 洗髮 250 225 4 * 消費 燙髮 2000 1800 6 * 消費 燙…" at bounding box center [622, 466] width 287 height 505
drag, startPoint x: 621, startPoint y: 318, endPoint x: 637, endPoint y: 346, distance: 32.0
click at [637, 345] on tbody "1 * 消費 剪髮 250 225 1 * 消費 洗髮 250 225 4 * 消費 燙髮 2000 1800 6 * 消費 燙髮 1400 1260 6 *…" at bounding box center [622, 324] width 287 height 182
click at [639, 398] on td "a dense table" at bounding box center [617, 404] width 84 height 20
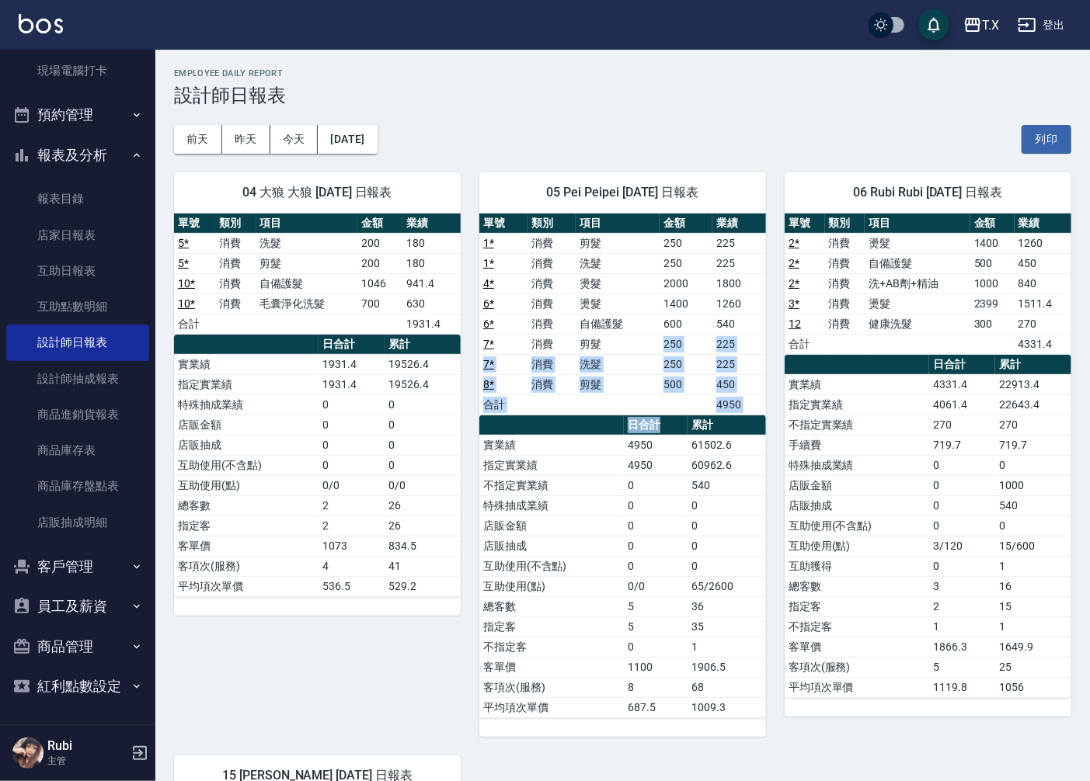
drag, startPoint x: 649, startPoint y: 348, endPoint x: 659, endPoint y: 461, distance: 113.8
click at [658, 447] on div "單號 類別 項目 金額 業績 1 * 消費 剪髮 250 225 1 * 消費 洗髮 250 225 4 * 消費 燙髮 2000 1800 6 * 消費 燙…" at bounding box center [622, 466] width 287 height 505
drag, startPoint x: 664, startPoint y: 529, endPoint x: 662, endPoint y: 513, distance: 15.7
click at [662, 516] on td "0" at bounding box center [656, 526] width 64 height 20
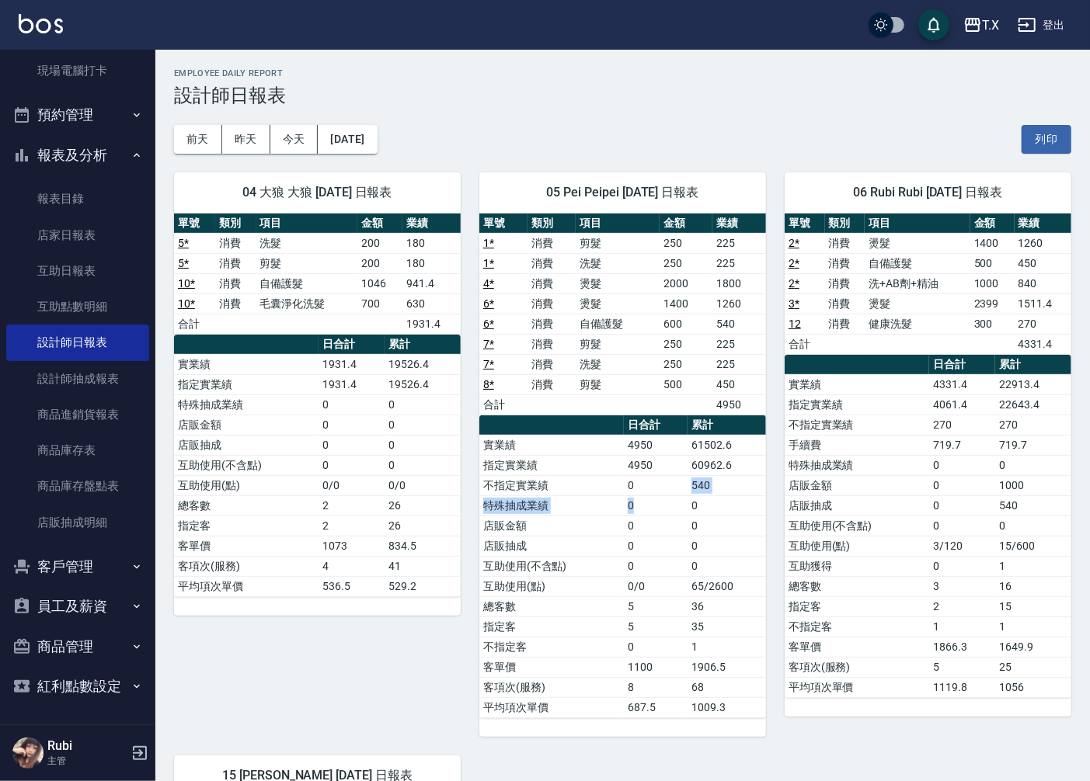
drag, startPoint x: 657, startPoint y: 493, endPoint x: 645, endPoint y: 422, distance: 71.6
click at [650, 440] on tbody "實業績 4950 61502.6 指定實業績 4950 60962.6 不指定實業績 0 540 特殊抽成業績 0 0 店販金額 0 0 店販抽成 0 0 互…" at bounding box center [622, 576] width 287 height 283
drag, startPoint x: 634, startPoint y: 363, endPoint x: 645, endPoint y: 415, distance: 53.3
click at [645, 408] on tbody "1 * 消費 剪髮 250 225 1 * 消費 洗髮 250 225 4 * 消費 燙髮 2000 1800 6 * 消費 燙髮 1400 1260 6 *…" at bounding box center [622, 324] width 287 height 182
click at [651, 460] on td "4950" at bounding box center [656, 465] width 64 height 20
